Goal: Task Accomplishment & Management: Manage account settings

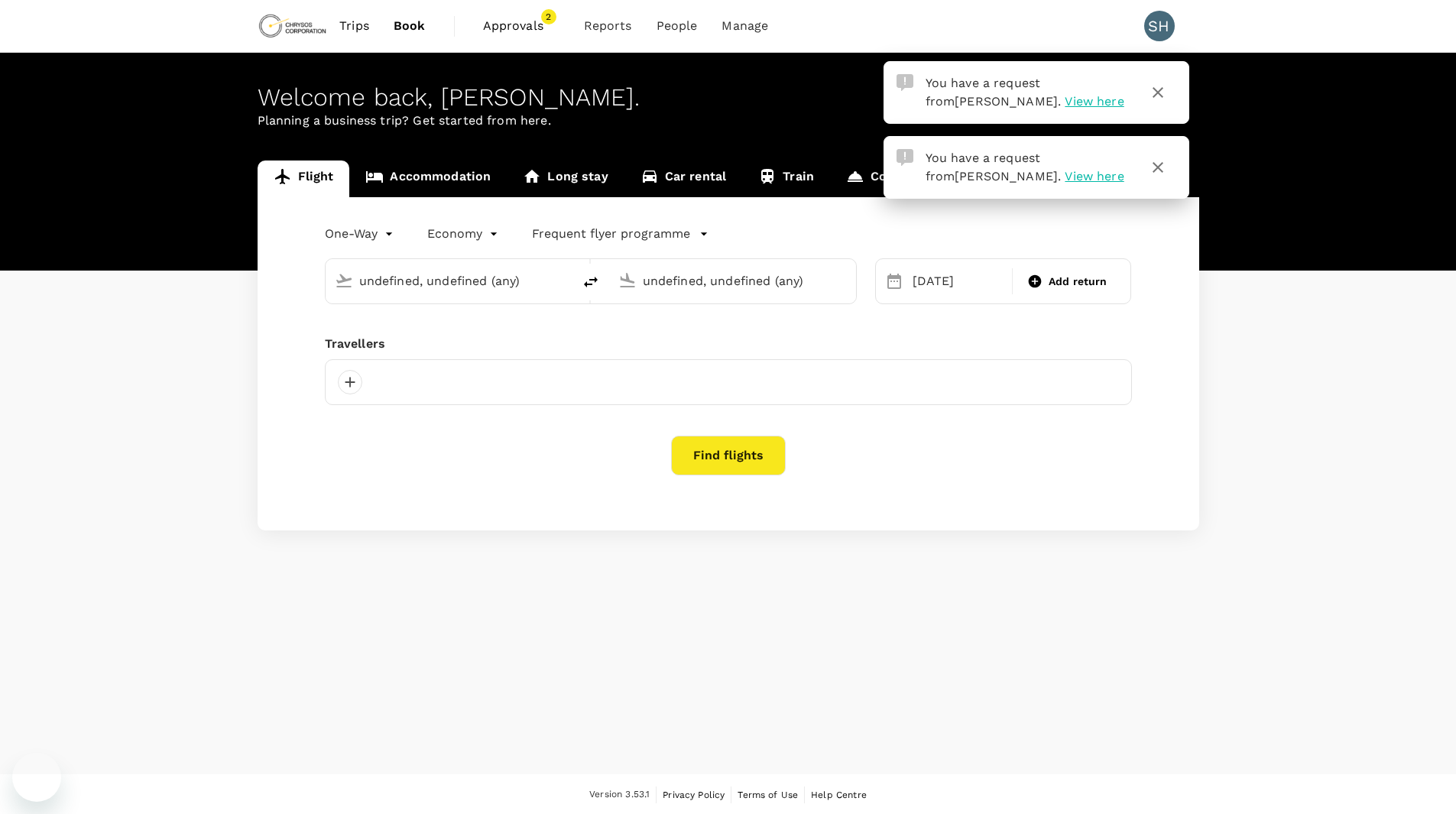
type input "[GEOGRAPHIC_DATA], [GEOGRAPHIC_DATA] (any)"
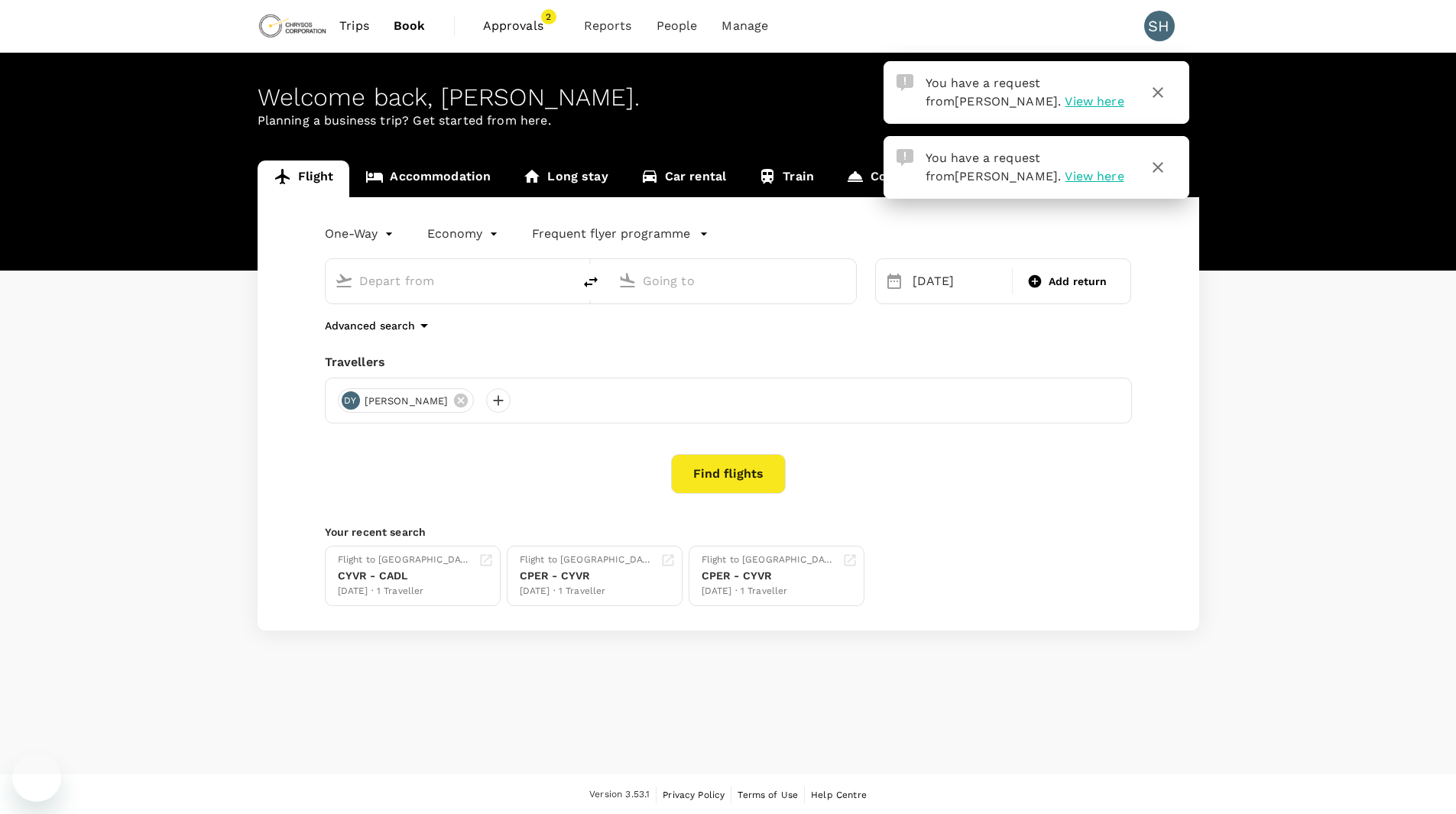
type input "[GEOGRAPHIC_DATA], [GEOGRAPHIC_DATA] (any)"
click at [1065, 106] on span "View here" at bounding box center [1095, 101] width 59 height 15
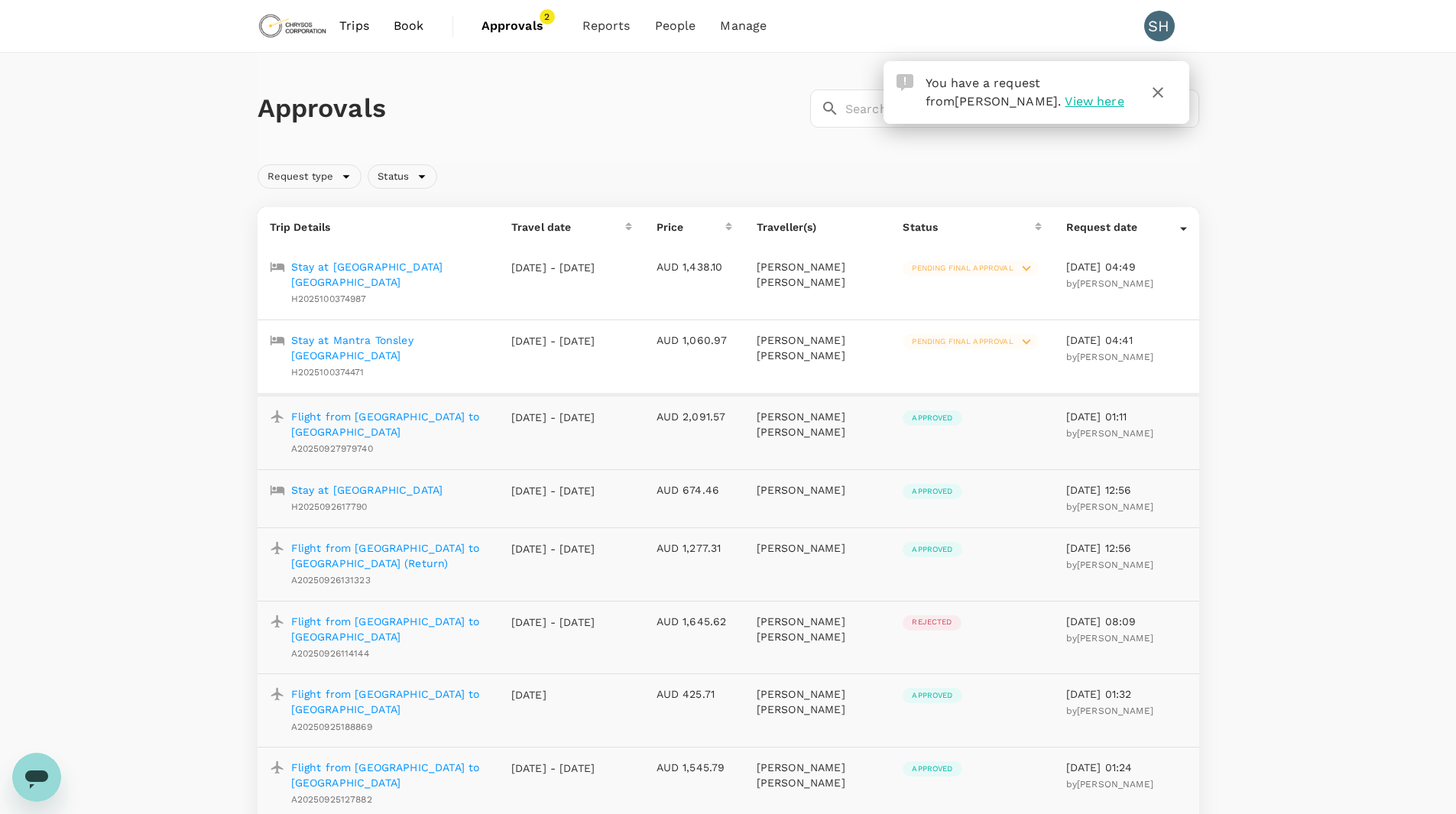
click at [978, 266] on span "Pending final approval" at bounding box center [962, 269] width 119 height 11
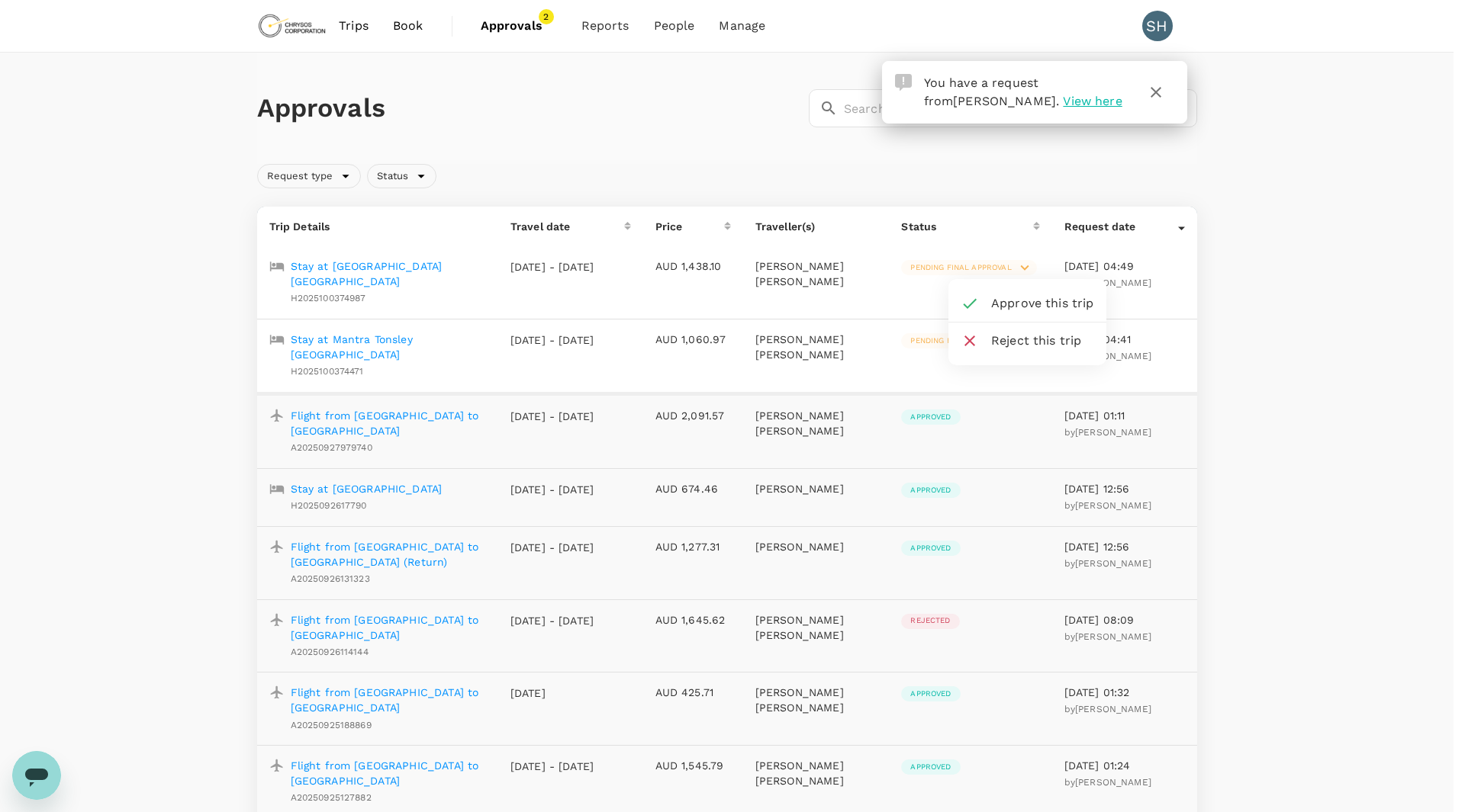
click at [996, 299] on span "Approve this trip" at bounding box center [1042, 304] width 103 height 18
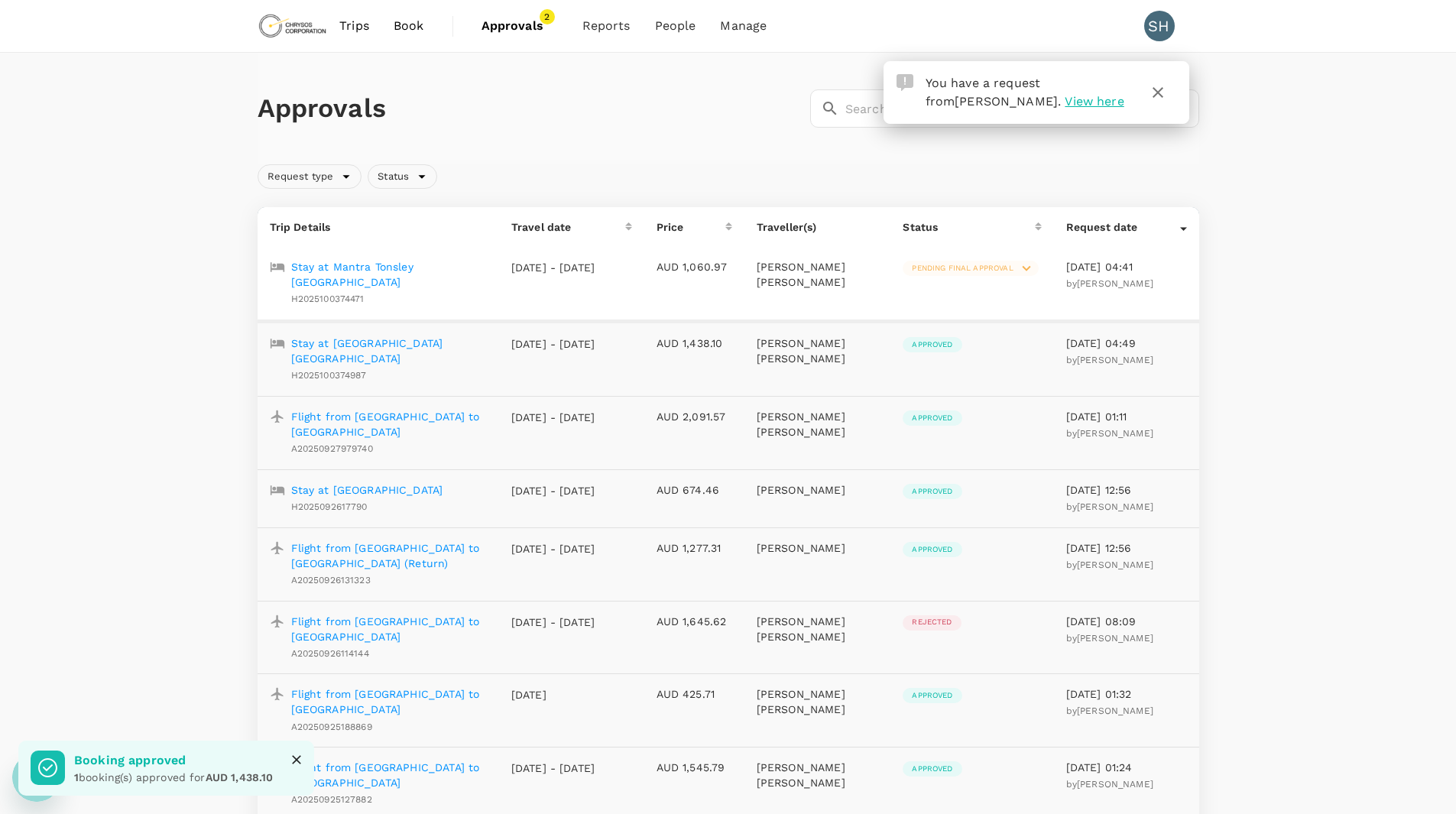
click at [977, 263] on span "Pending final approval" at bounding box center [962, 269] width 119 height 11
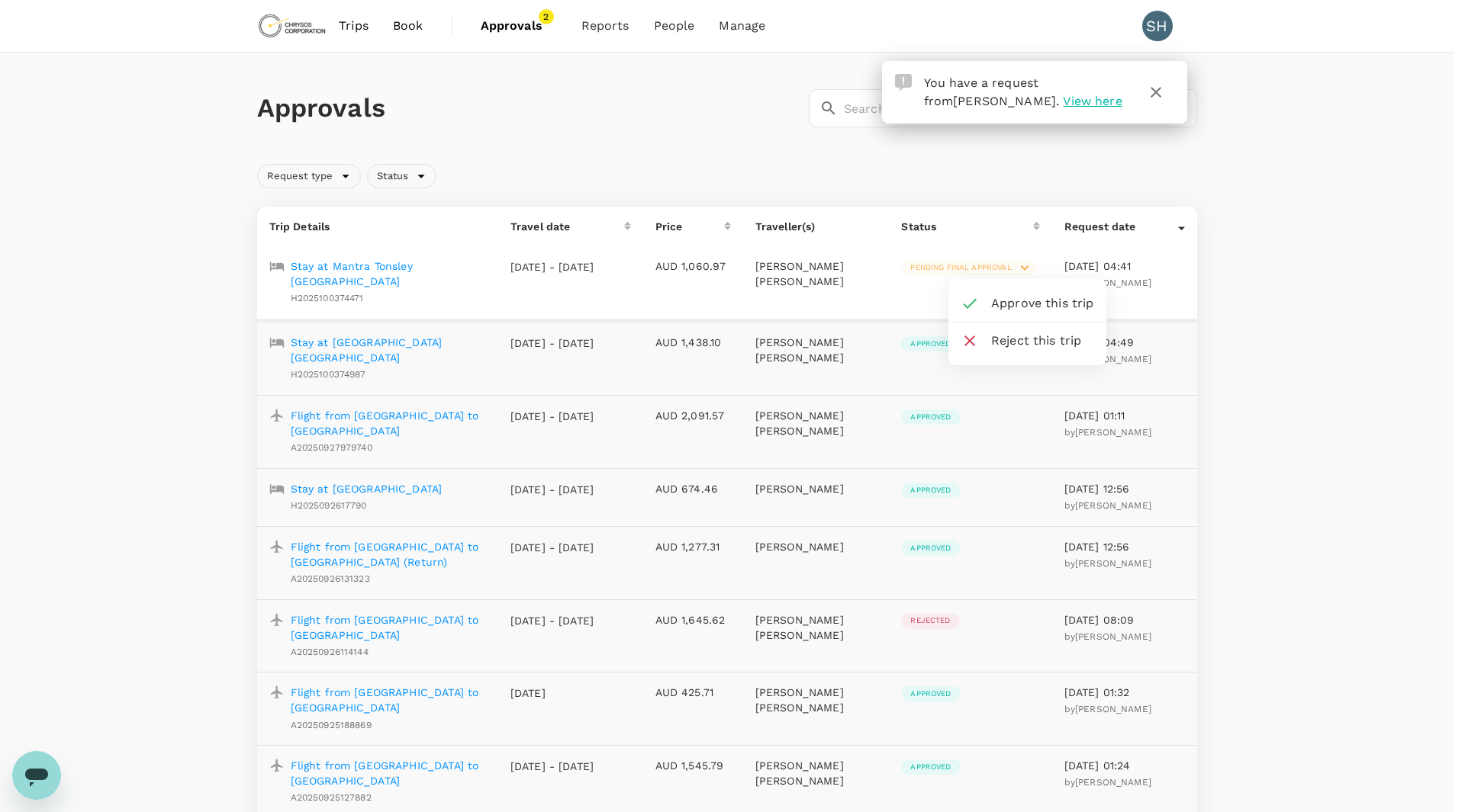
click at [1020, 298] on span "Approve this trip" at bounding box center [1042, 304] width 103 height 18
